Goal: Entertainment & Leisure: Consume media (video, audio)

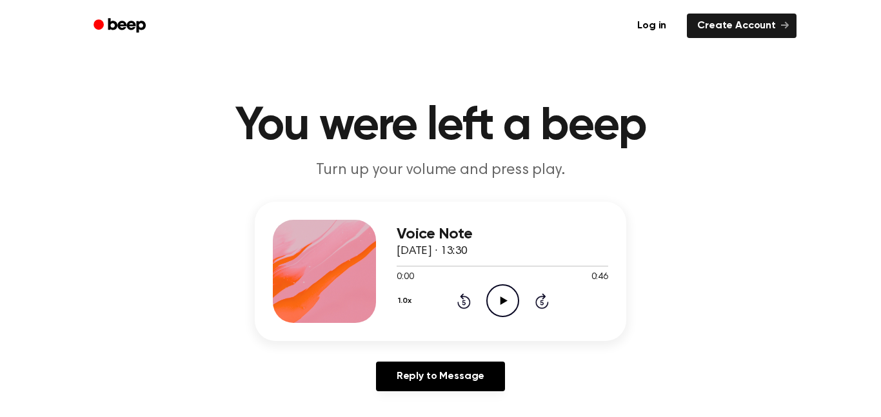
click at [474, 228] on h3 "Voice Note" at bounding box center [503, 234] width 212 height 17
click at [497, 305] on icon "Play Audio" at bounding box center [503, 301] width 33 height 33
click at [497, 305] on icon "Pause Audio" at bounding box center [503, 301] width 33 height 33
click at [502, 308] on icon "Play Audio" at bounding box center [503, 301] width 33 height 33
click at [502, 308] on icon "Pause Audio" at bounding box center [503, 301] width 33 height 33
